Goal: Find contact information: Find contact information

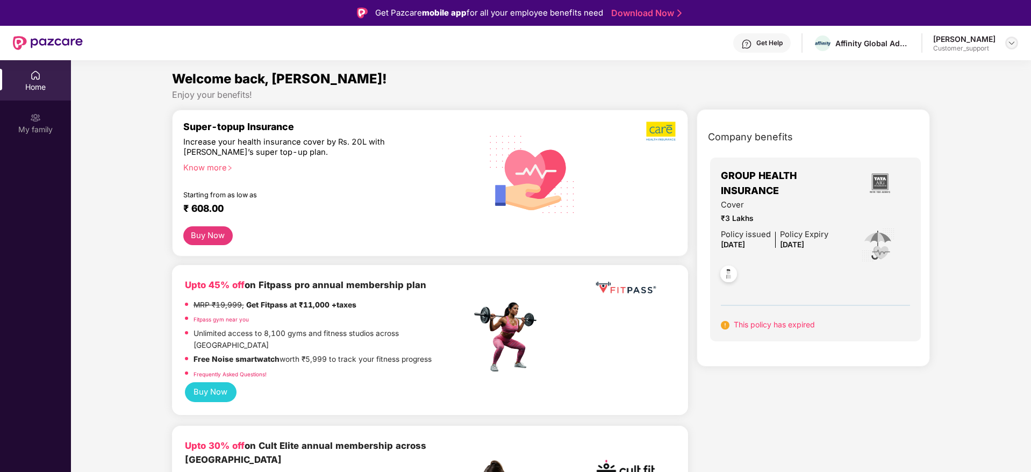
click at [1009, 46] on img at bounding box center [1011, 43] width 9 height 9
click at [928, 71] on div "Switch to support view" at bounding box center [961, 68] width 140 height 21
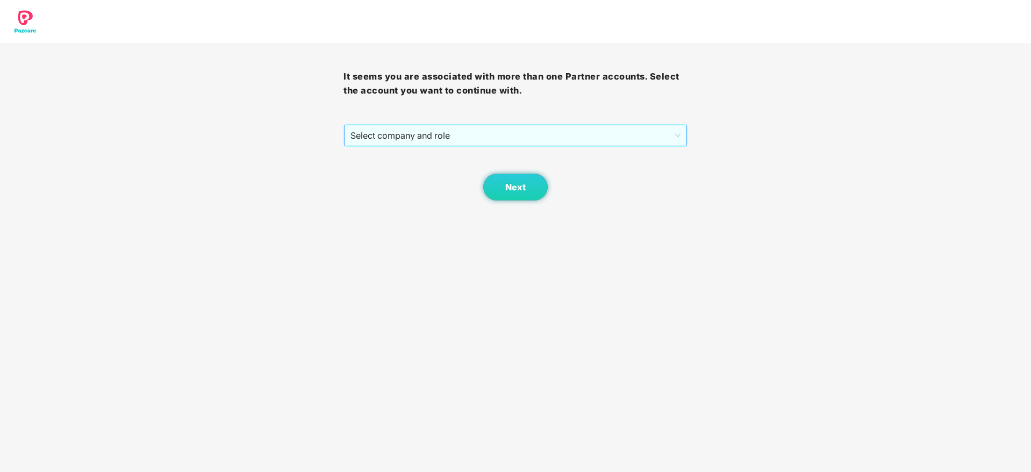
click at [567, 139] on span "Select company and role" at bounding box center [515, 135] width 330 height 20
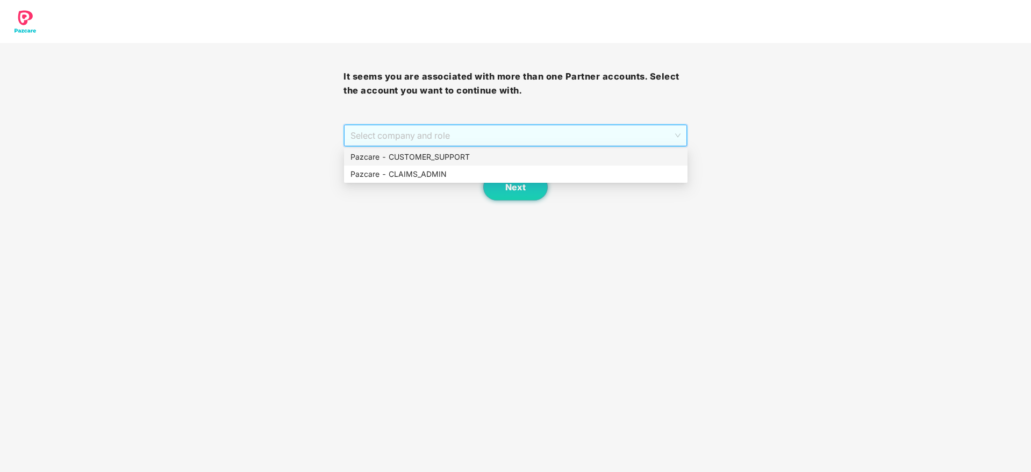
click at [494, 159] on div "Pazcare - CUSTOMER_SUPPORT" at bounding box center [515, 157] width 331 height 12
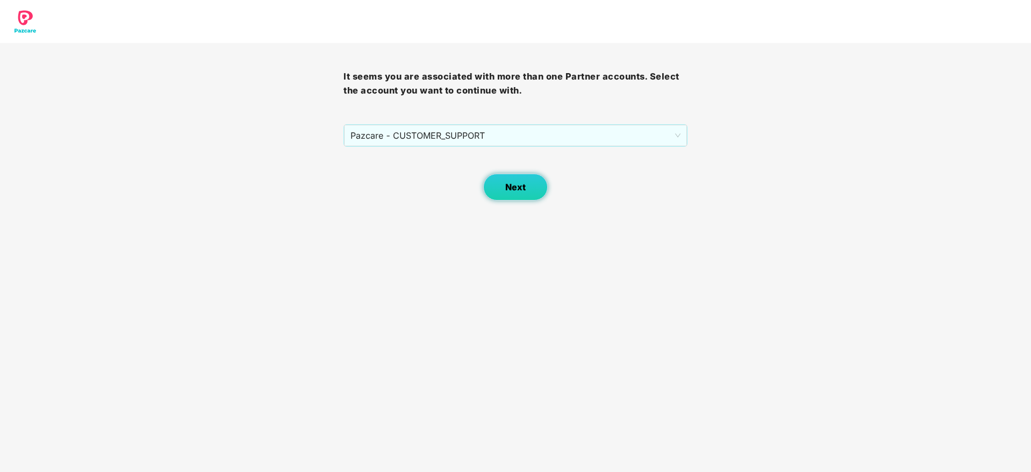
click at [515, 186] on span "Next" at bounding box center [515, 187] width 20 height 10
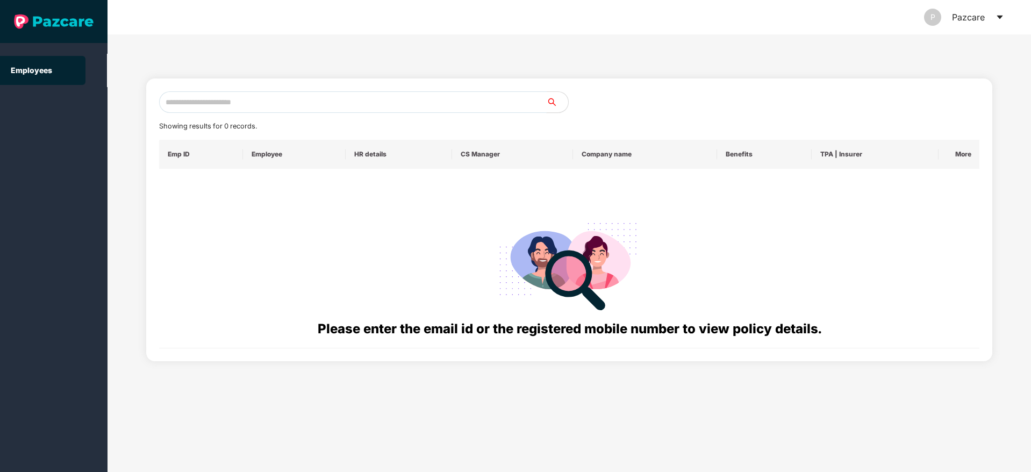
click at [264, 106] on input "text" at bounding box center [353, 102] width 388 height 22
paste input "**********"
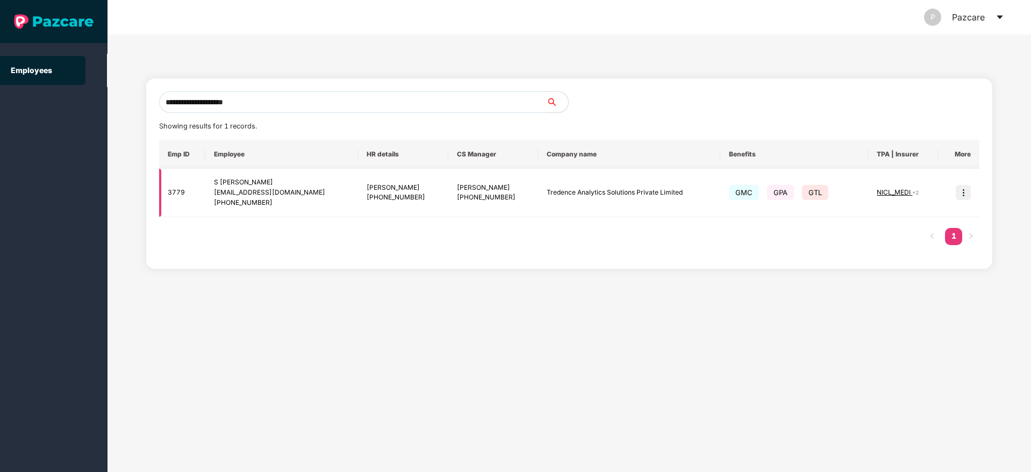
type input "**********"
click at [957, 191] on img at bounding box center [963, 192] width 15 height 15
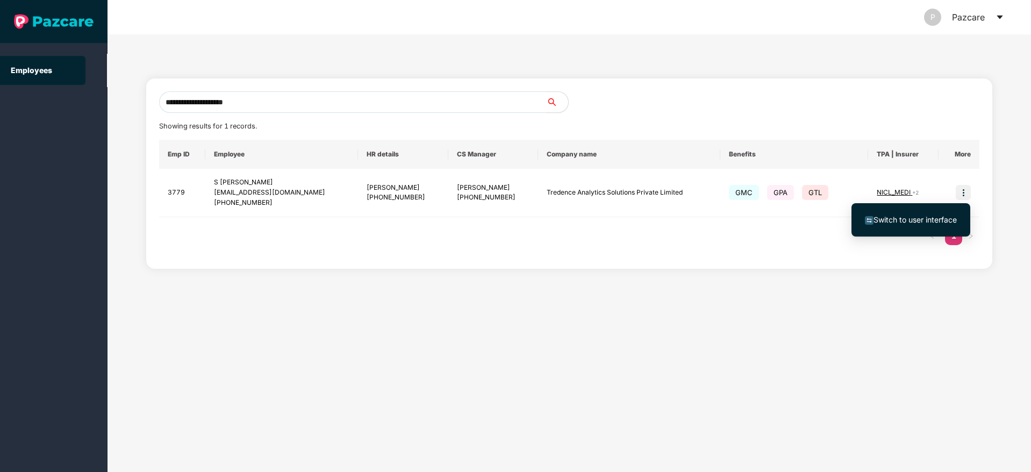
click at [926, 218] on span "Switch to user interface" at bounding box center [915, 219] width 83 height 9
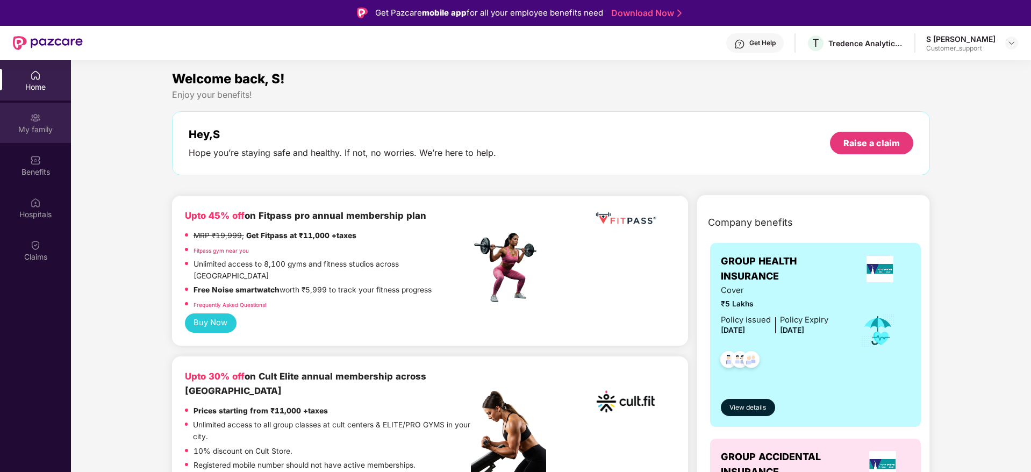
click at [38, 124] on div "My family" at bounding box center [35, 129] width 71 height 11
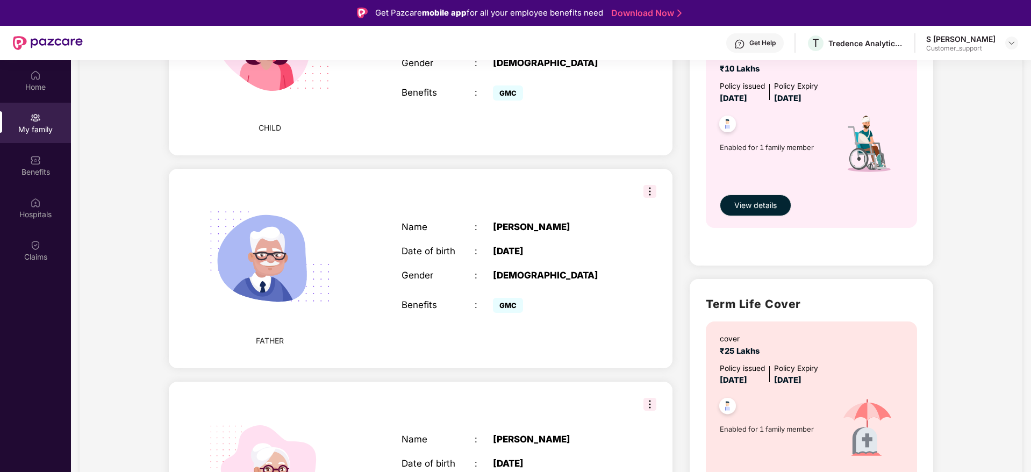
scroll to position [421, 0]
click at [647, 186] on img at bounding box center [649, 190] width 13 height 13
click at [460, 207] on div "Name : [PERSON_NAME] Date of birth : [DEMOGRAPHIC_DATA] Gender : [DEMOGRAPHIC_D…" at bounding box center [511, 267] width 241 height 121
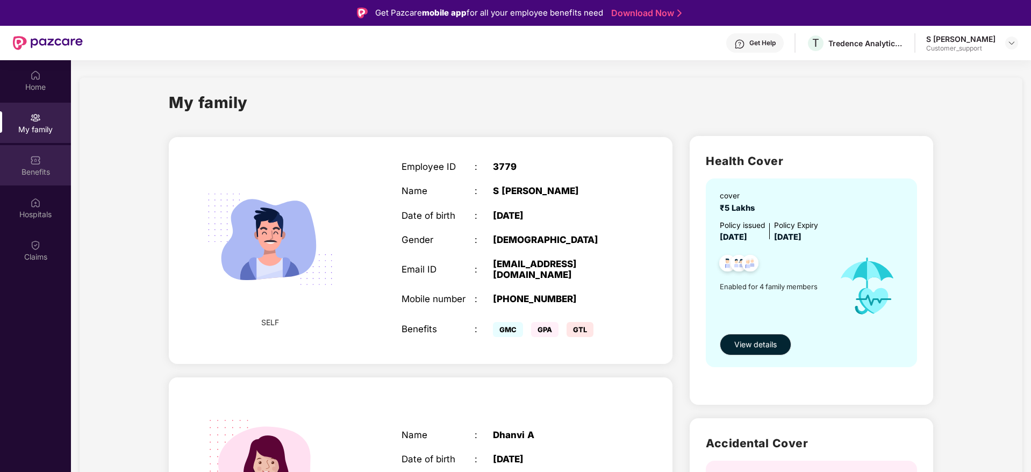
click at [37, 176] on div "Benefits" at bounding box center [35, 172] width 71 height 11
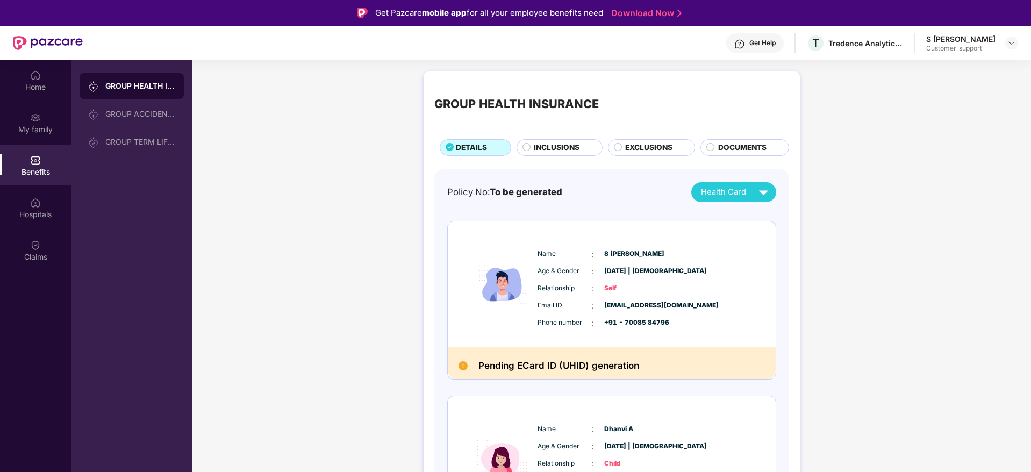
click at [633, 306] on span "[EMAIL_ADDRESS][DOMAIN_NAME]" at bounding box center [631, 305] width 54 height 10
copy span "[EMAIL_ADDRESS][DOMAIN_NAME]"
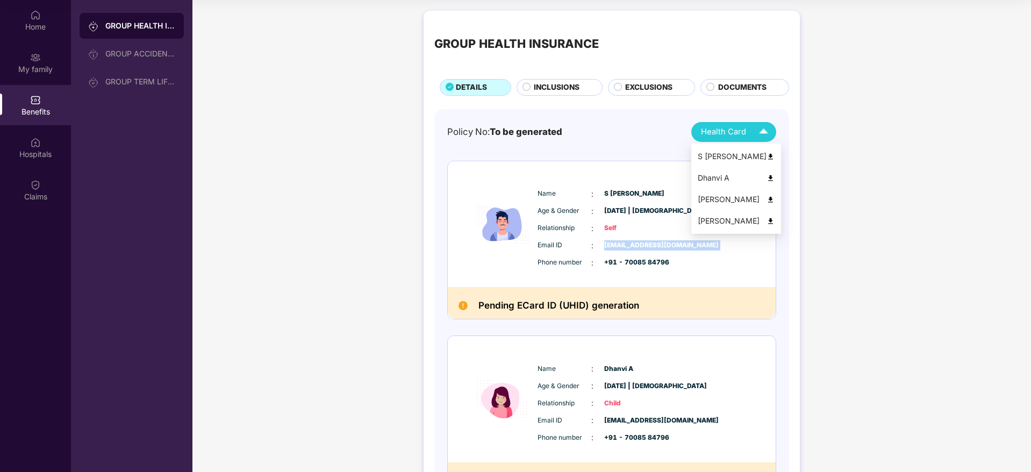
click at [763, 128] on img at bounding box center [763, 132] width 19 height 19
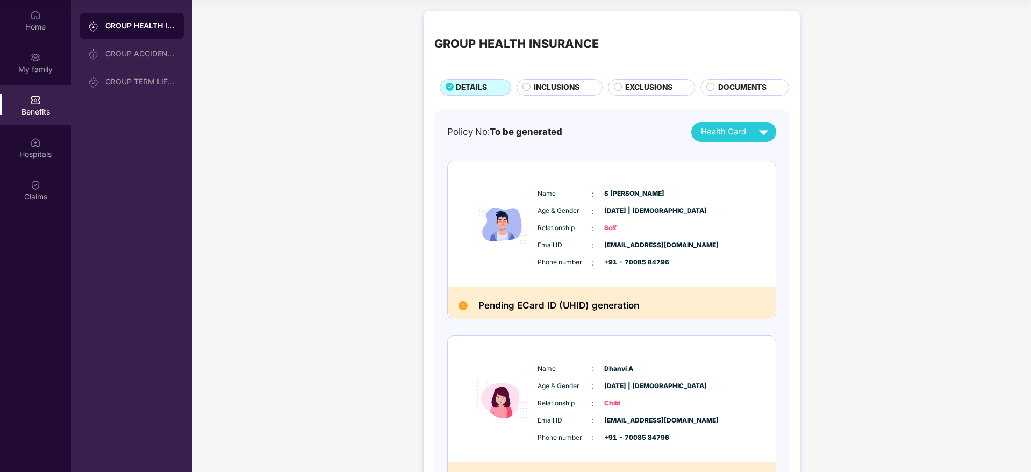
click at [614, 191] on span "S [PERSON_NAME]" at bounding box center [631, 194] width 54 height 10
copy span "S [PERSON_NAME]"
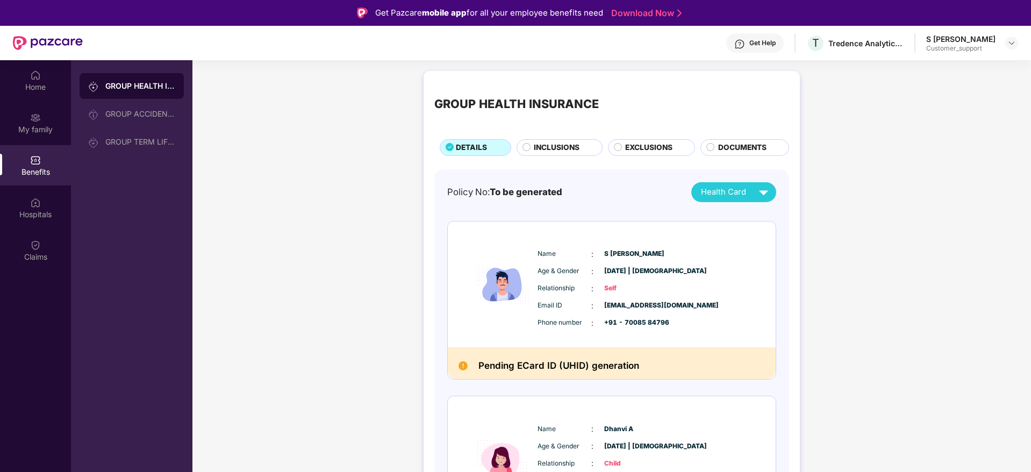
click at [776, 43] on div "Get Help" at bounding box center [762, 43] width 26 height 9
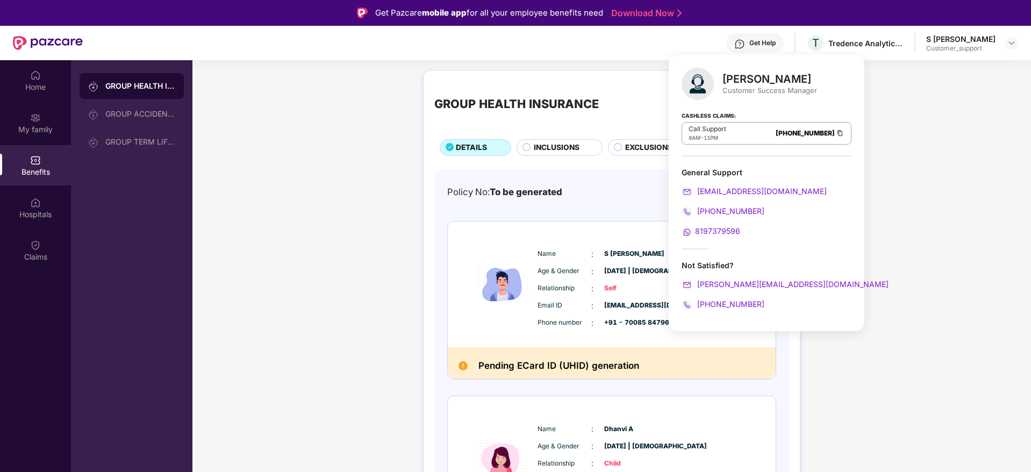
click at [758, 81] on div "[PERSON_NAME]" at bounding box center [769, 79] width 95 height 13
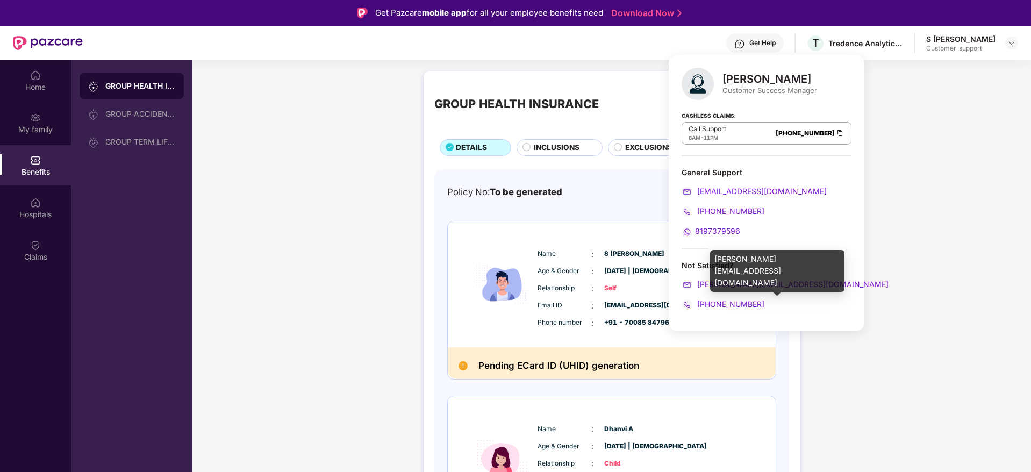
click at [767, 261] on div "[PERSON_NAME][EMAIL_ADDRESS][DOMAIN_NAME]" at bounding box center [777, 271] width 134 height 42
copy div "[PERSON_NAME][EMAIL_ADDRESS][DOMAIN_NAME]"
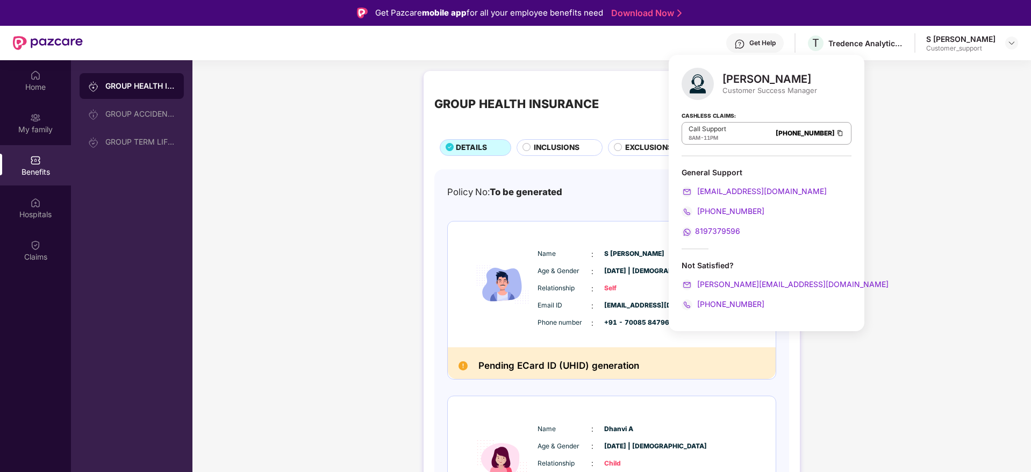
drag, startPoint x: 722, startPoint y: 77, endPoint x: 861, endPoint y: 77, distance: 138.2
click at [817, 77] on div "[PERSON_NAME]" at bounding box center [769, 79] width 95 height 13
copy div "[PERSON_NAME]"
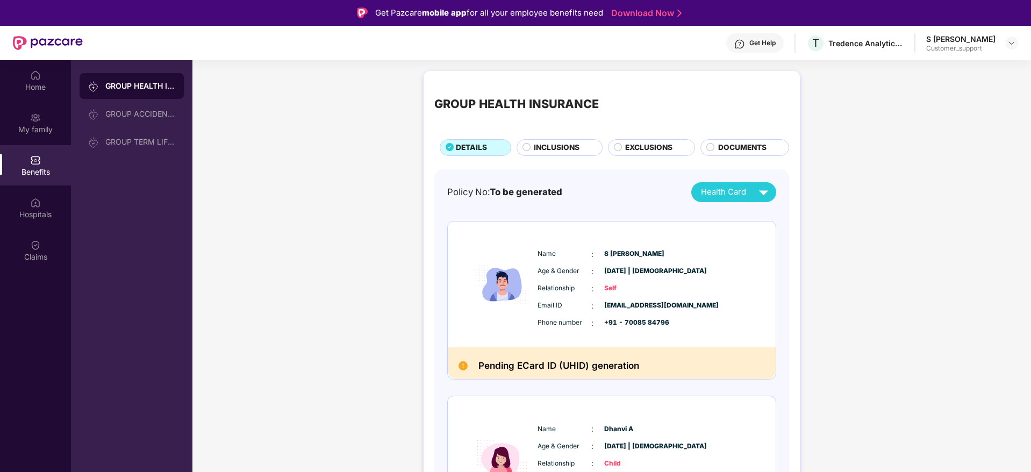
click at [525, 239] on img at bounding box center [502, 284] width 65 height 105
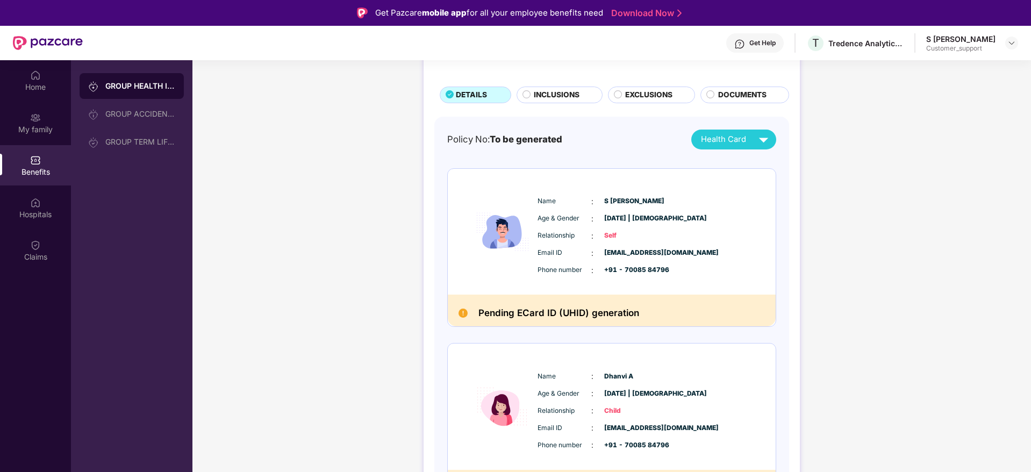
scroll to position [53, 0]
click at [33, 133] on div "My family" at bounding box center [35, 129] width 71 height 11
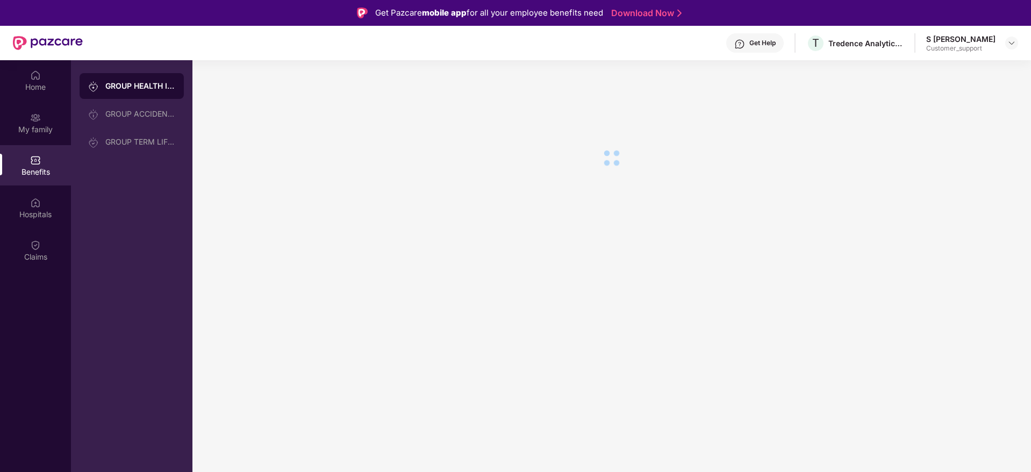
scroll to position [0, 0]
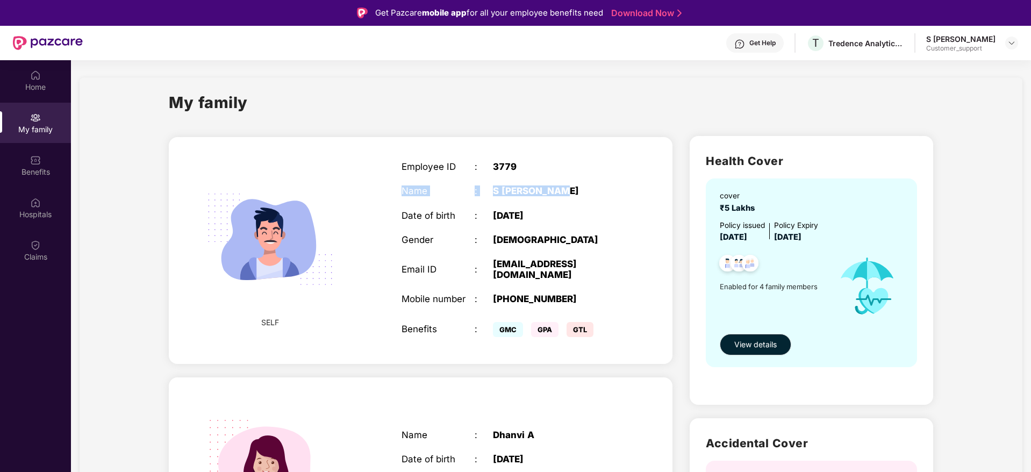
drag, startPoint x: 403, startPoint y: 192, endPoint x: 566, endPoint y: 183, distance: 163.1
click at [566, 183] on div "Employee ID : 3779 Name : S [PERSON_NAME] Date of birth : [DEMOGRAPHIC_DATA] Ge…" at bounding box center [511, 250] width 241 height 205
copy div "Name : S [PERSON_NAME]"
drag, startPoint x: 401, startPoint y: 260, endPoint x: 605, endPoint y: 248, distance: 204.1
click at [605, 248] on div "Employee ID : 3779 Name : S [PERSON_NAME] Date of birth : [DEMOGRAPHIC_DATA] Ge…" at bounding box center [511, 250] width 241 height 205
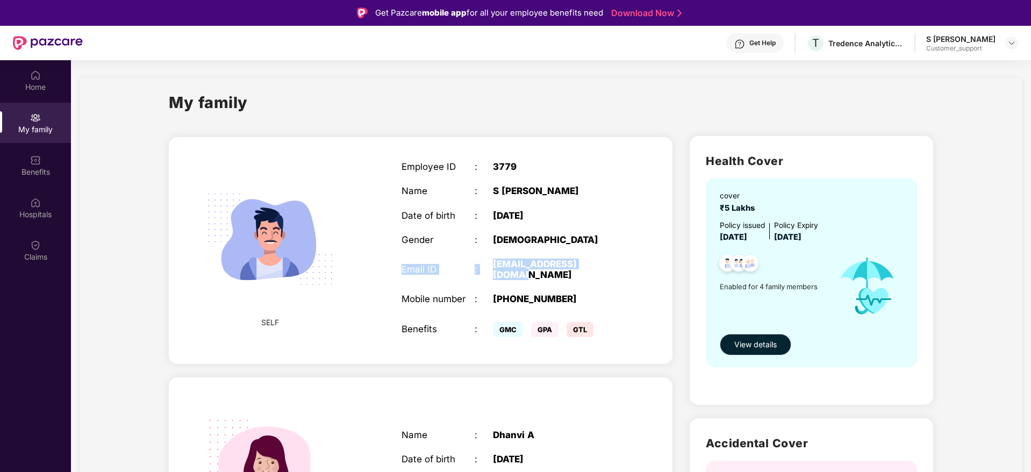
copy div "Email ID : [EMAIL_ADDRESS][DOMAIN_NAME]"
drag, startPoint x: 400, startPoint y: 170, endPoint x: 523, endPoint y: 168, distance: 123.1
click at [523, 168] on div "Employee ID : 3779 Name : S [PERSON_NAME] Date of birth : [DEMOGRAPHIC_DATA] Ge…" at bounding box center [511, 250] width 241 height 205
copy div "Employee ID : 3779"
drag, startPoint x: 400, startPoint y: 287, endPoint x: 576, endPoint y: 284, distance: 176.3
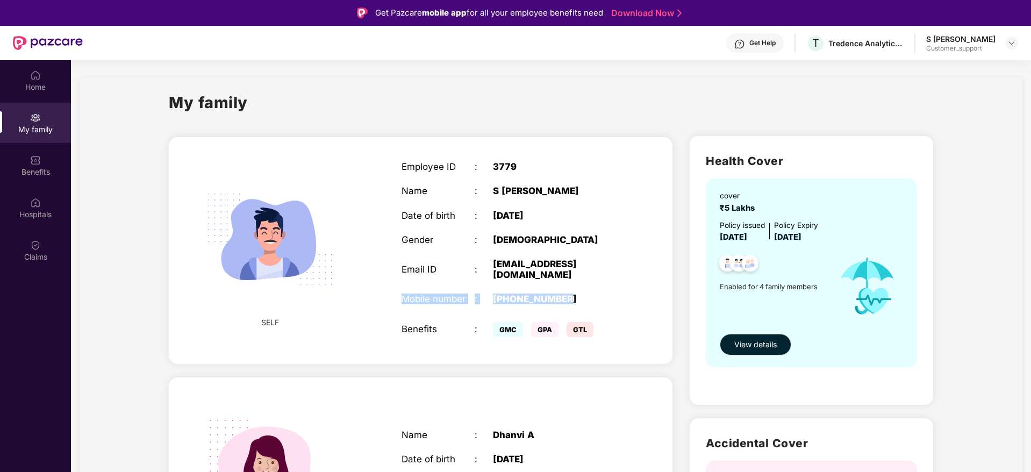
click at [576, 284] on div "Employee ID : 3779 Name : S [PERSON_NAME] Date of birth : [DEMOGRAPHIC_DATA] Ge…" at bounding box center [511, 250] width 241 height 205
copy div "Mobile number : [PHONE_NUMBER]"
click at [1011, 39] on img at bounding box center [1011, 43] width 9 height 9
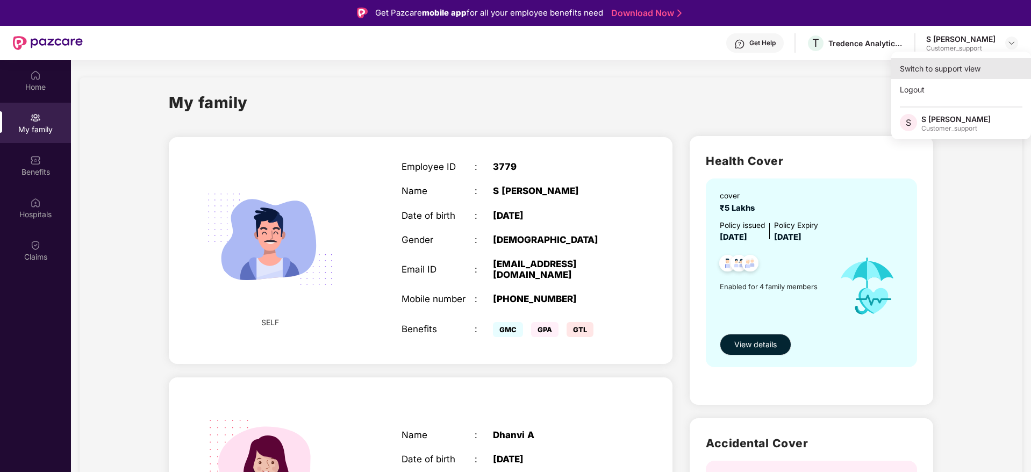
click at [921, 68] on div "Switch to support view" at bounding box center [961, 68] width 140 height 21
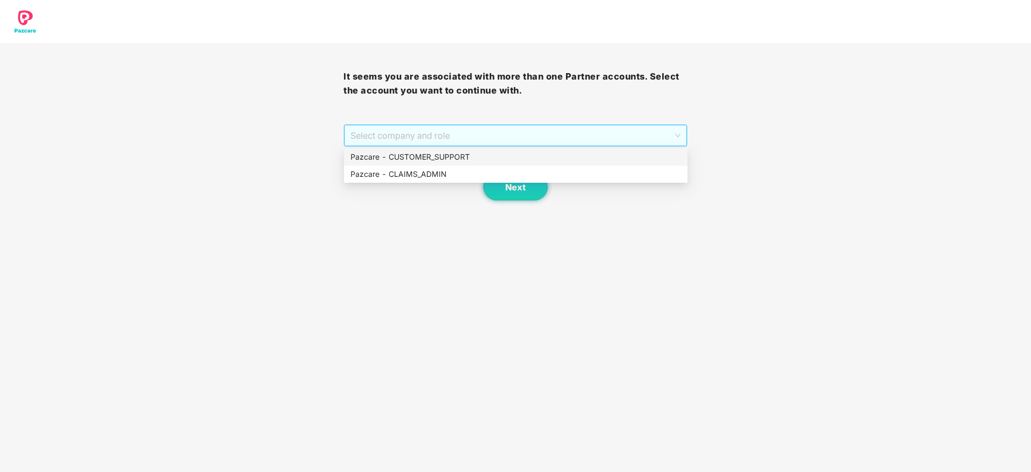
click at [516, 138] on span "Select company and role" at bounding box center [515, 135] width 330 height 20
click at [477, 156] on div "Pazcare - CUSTOMER_SUPPORT" at bounding box center [515, 157] width 331 height 12
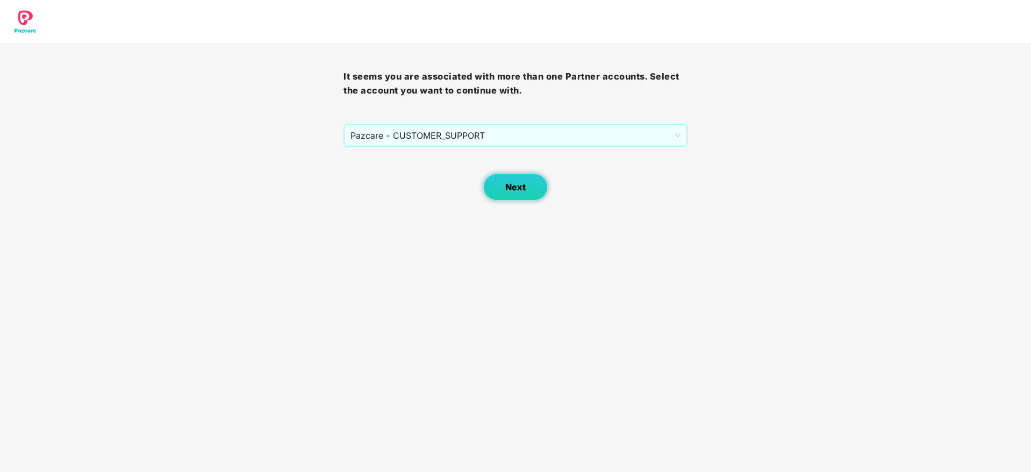
click at [514, 187] on span "Next" at bounding box center [515, 187] width 20 height 10
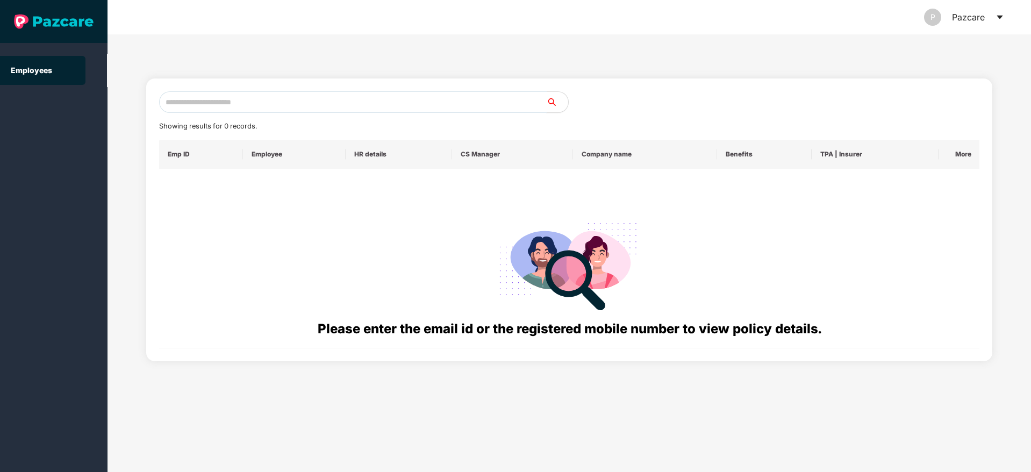
click at [268, 102] on input "text" at bounding box center [353, 102] width 388 height 22
paste input "**********"
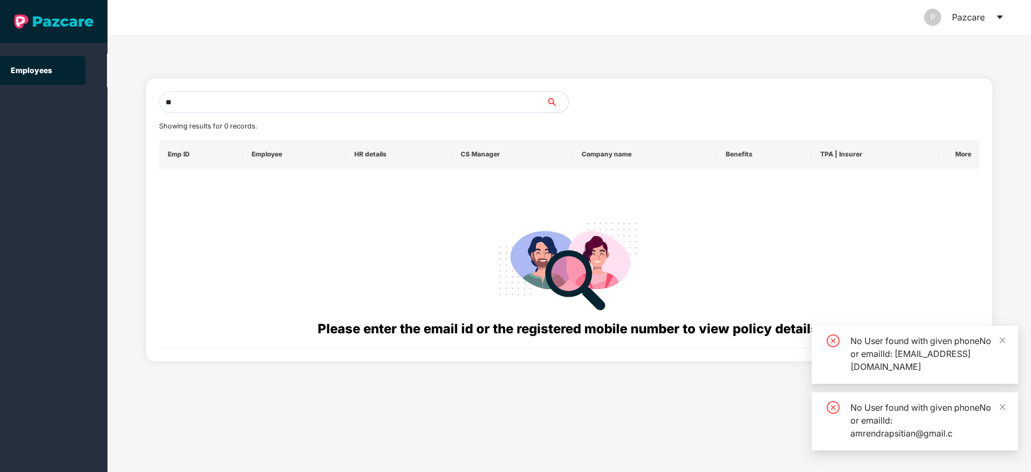
type input "*"
paste input "**********"
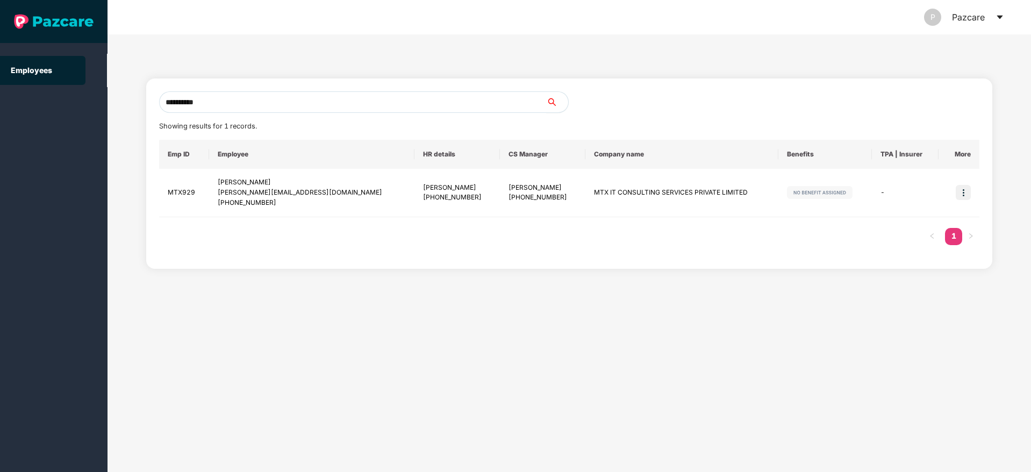
click at [548, 97] on button "button" at bounding box center [557, 102] width 23 height 22
type input "*"
paste input "**********"
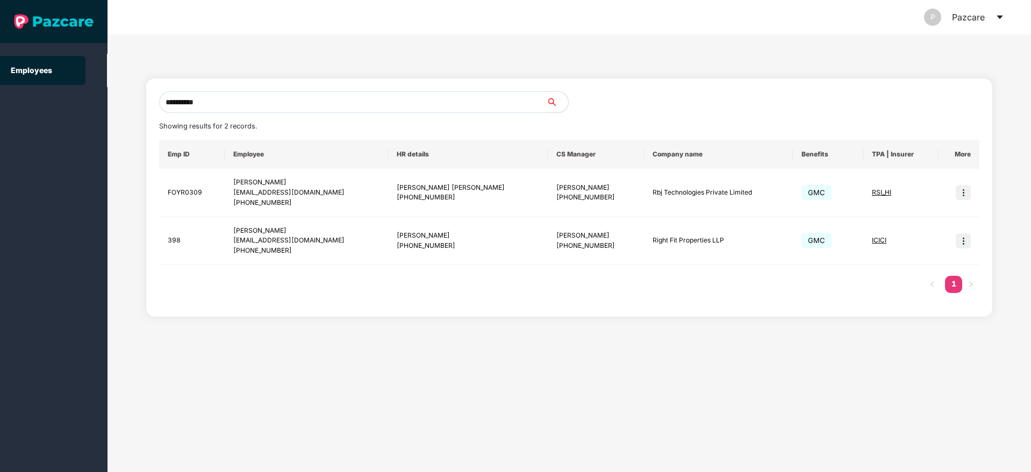
type input "**********"
click at [968, 198] on img at bounding box center [963, 192] width 15 height 15
click at [925, 216] on span "Switch to user interface" at bounding box center [915, 219] width 83 height 9
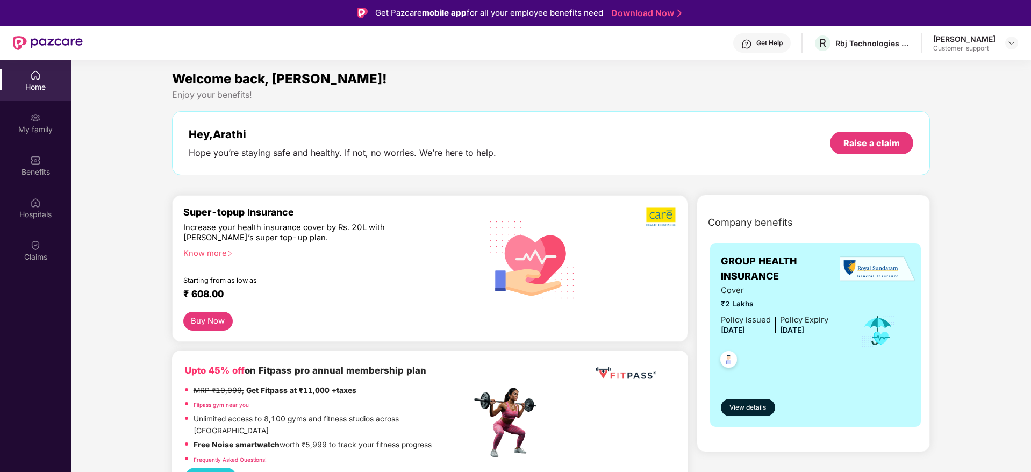
click at [780, 40] on div "Get Help" at bounding box center [769, 43] width 26 height 9
